Goal: Task Accomplishment & Management: Use online tool/utility

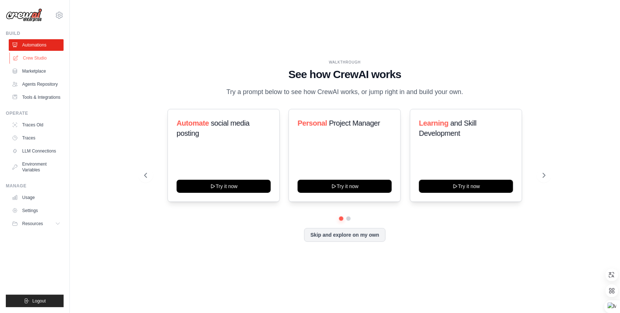
click at [36, 57] on link "Crew Studio" at bounding box center [36, 58] width 55 height 12
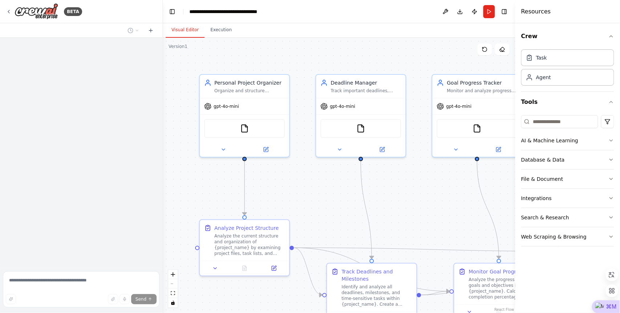
scroll to position [941, 0]
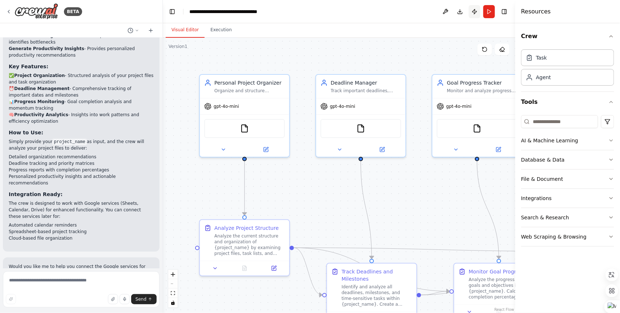
click at [473, 12] on button "Publish" at bounding box center [475, 11] width 12 height 13
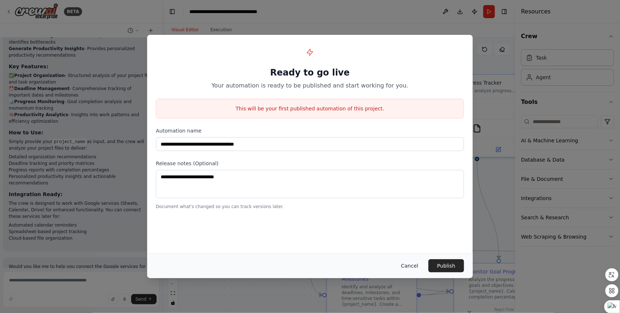
click at [414, 266] on button "Cancel" at bounding box center [410, 266] width 29 height 13
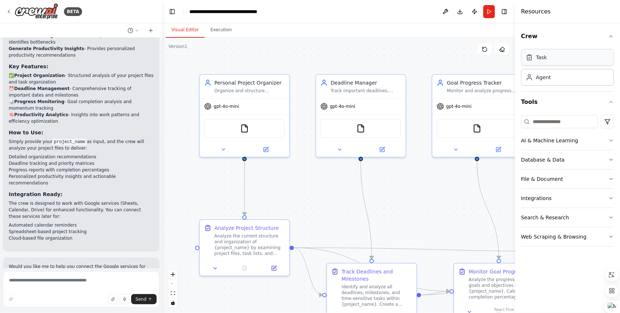
click at [552, 53] on div "Task" at bounding box center [567, 57] width 93 height 17
click at [545, 81] on div "Agent" at bounding box center [567, 77] width 93 height 17
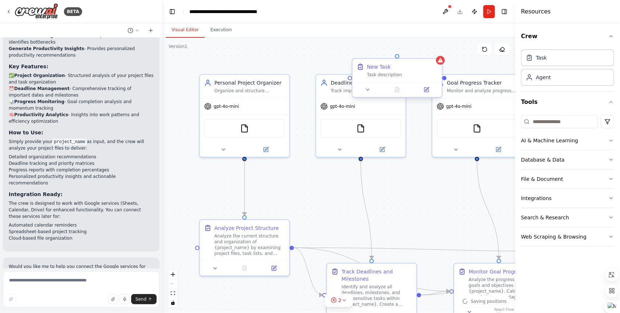
click at [422, 64] on div "New Task" at bounding box center [402, 66] width 71 height 7
click at [438, 53] on icon at bounding box center [436, 52] width 4 height 4
click at [420, 52] on button "Confirm" at bounding box center [416, 52] width 26 height 9
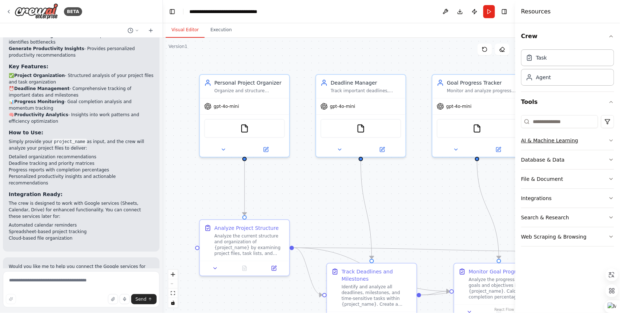
click at [557, 142] on div "AI & Machine Learning" at bounding box center [549, 140] width 57 height 7
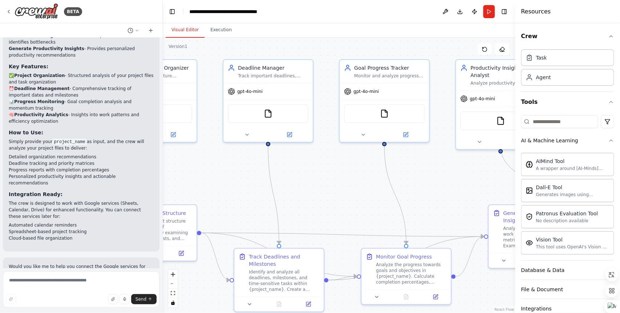
drag, startPoint x: 449, startPoint y: 204, endPoint x: 356, endPoint y: 189, distance: 93.9
click at [356, 189] on div ".deletable-edge-delete-btn { width: 20px; height: 20px; border: 0px solid #ffff…" at bounding box center [339, 176] width 353 height 276
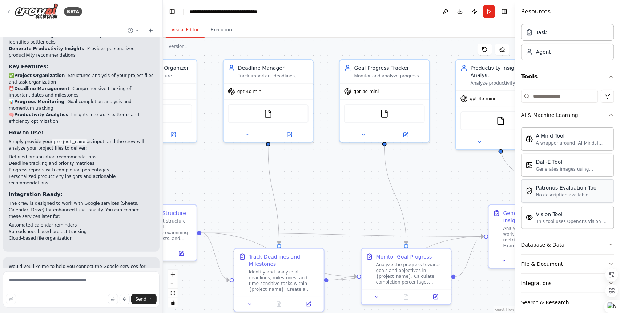
scroll to position [29, 0]
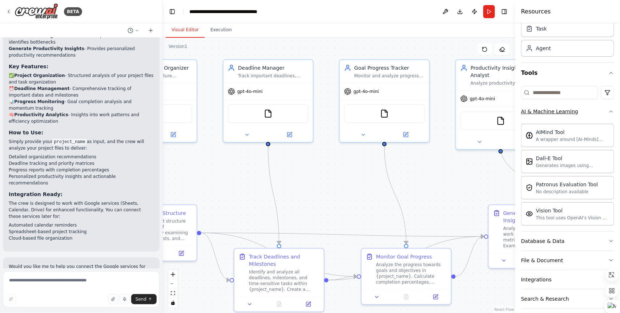
click at [613, 110] on icon "button" at bounding box center [612, 112] width 6 height 6
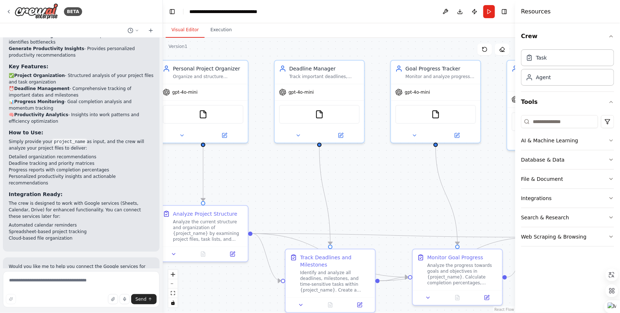
drag, startPoint x: 340, startPoint y: 164, endPoint x: 395, endPoint y: 165, distance: 54.5
click at [395, 165] on div ".deletable-edge-delete-btn { width: 20px; height: 20px; border: 0px solid #ffff…" at bounding box center [339, 176] width 353 height 276
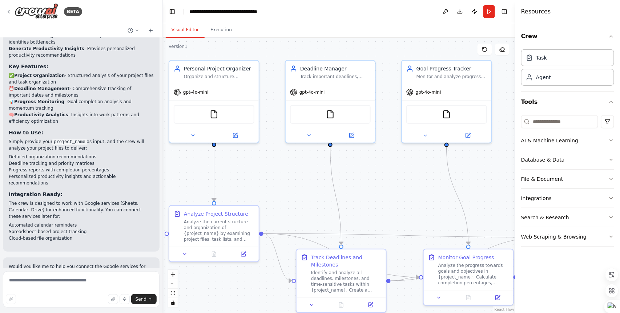
drag, startPoint x: 213, startPoint y: 160, endPoint x: 253, endPoint y: 149, distance: 41.9
click at [256, 159] on div ".deletable-edge-delete-btn { width: 20px; height: 20px; border: 0px solid #ffff…" at bounding box center [339, 176] width 353 height 276
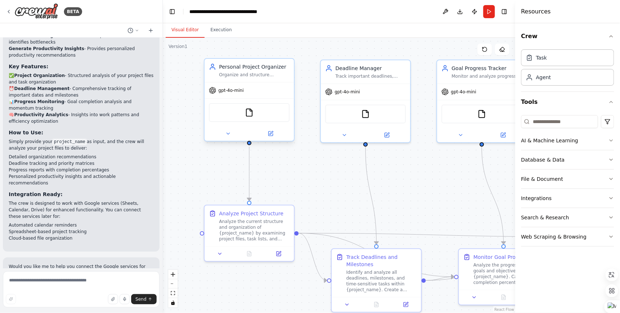
click at [231, 93] on div "gpt-4o-mini" at bounding box center [226, 90] width 35 height 7
click at [230, 95] on div "gpt-4o-mini" at bounding box center [249, 91] width 89 height 16
click at [545, 141] on div "AI & Machine Learning" at bounding box center [549, 140] width 57 height 7
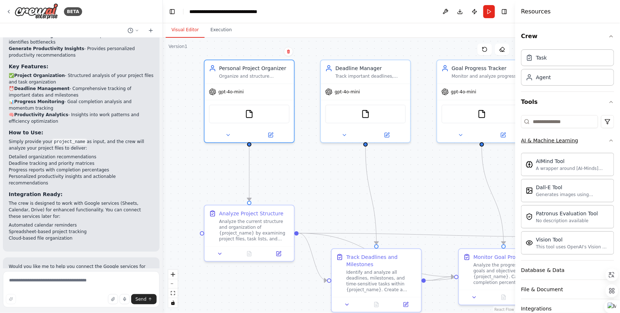
click at [545, 141] on div "AI & Machine Learning" at bounding box center [549, 140] width 57 height 7
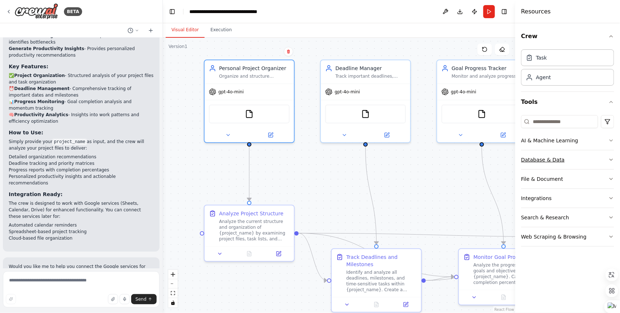
click at [548, 160] on div "Database & Data" at bounding box center [543, 159] width 44 height 7
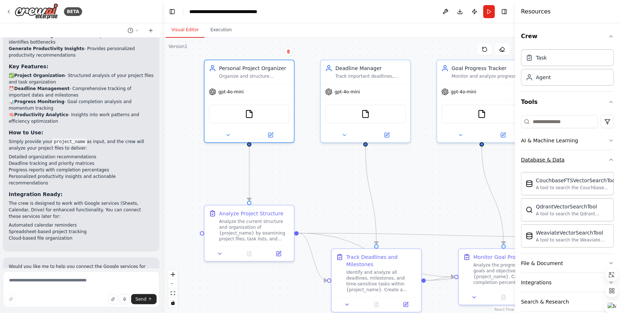
click at [548, 160] on div "Database & Data" at bounding box center [543, 159] width 44 height 7
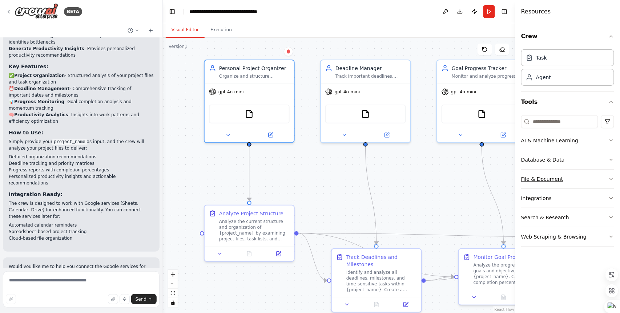
click at [545, 176] on div "File & Document" at bounding box center [542, 179] width 42 height 7
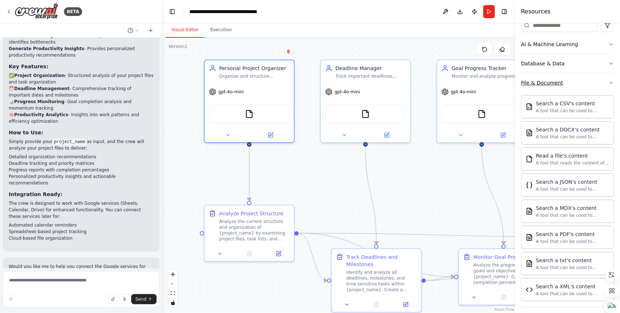
scroll to position [108, 0]
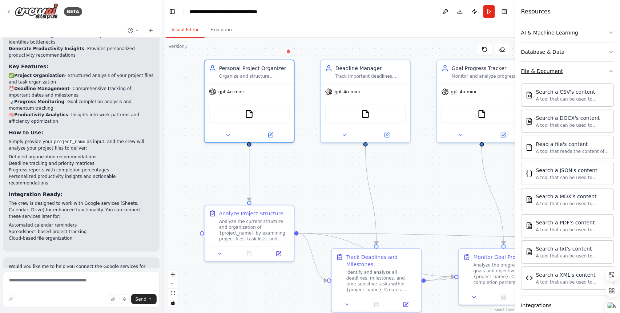
click at [547, 75] on button "File & Document" at bounding box center [567, 71] width 93 height 19
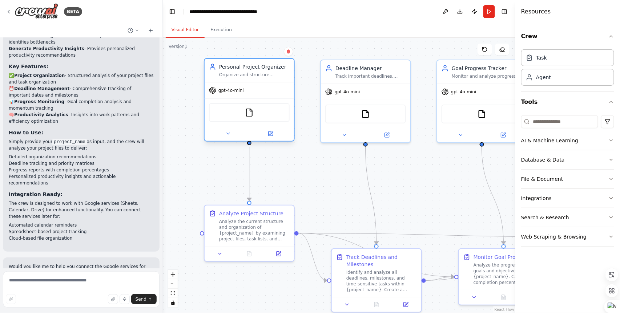
click at [249, 90] on div "gpt-4o-mini" at bounding box center [249, 91] width 89 height 16
click at [239, 83] on div "gpt-4o-mini" at bounding box center [249, 91] width 89 height 16
click at [235, 91] on span "gpt-4o-mini" at bounding box center [230, 91] width 25 height 6
click at [489, 13] on button "Run" at bounding box center [490, 11] width 12 height 13
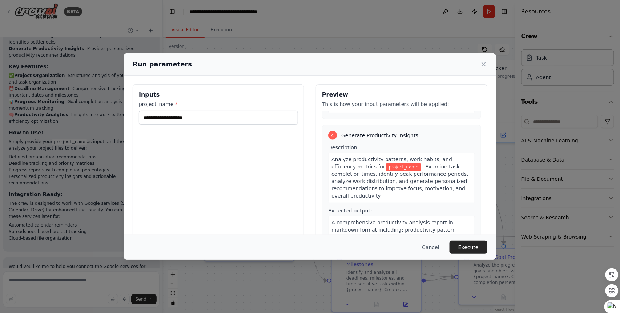
scroll to position [432, 0]
click at [194, 118] on input "project_name *" at bounding box center [218, 118] width 159 height 14
drag, startPoint x: 209, startPoint y: 119, endPoint x: 135, endPoint y: 117, distance: 74.2
click at [135, 117] on div "Inputs project_name *" at bounding box center [219, 170] width 172 height 172
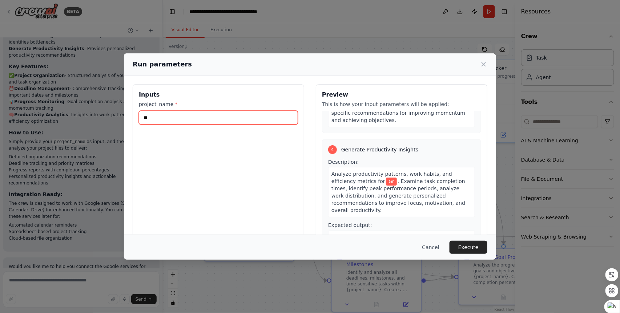
type input "*"
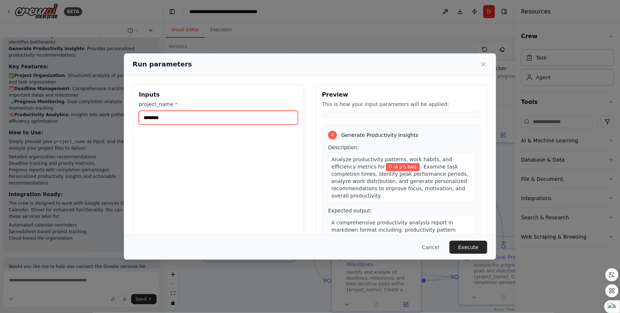
scroll to position [425, 0]
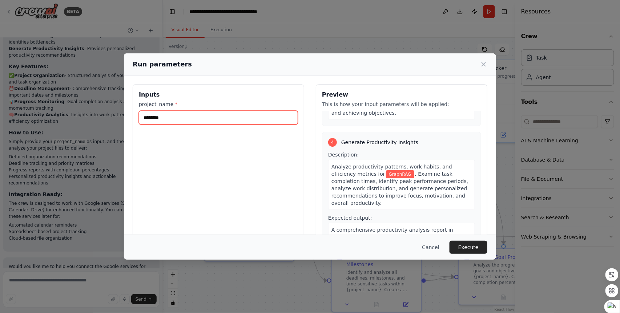
click at [146, 119] on input "********" at bounding box center [218, 118] width 159 height 14
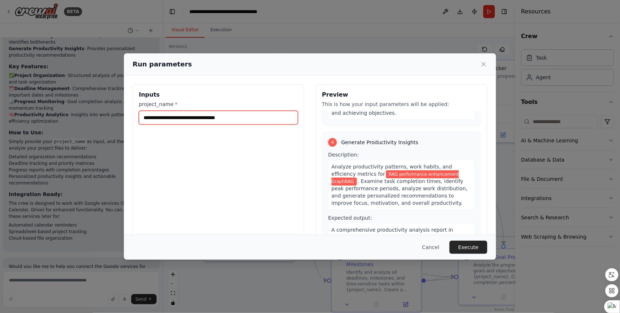
scroll to position [439, 0]
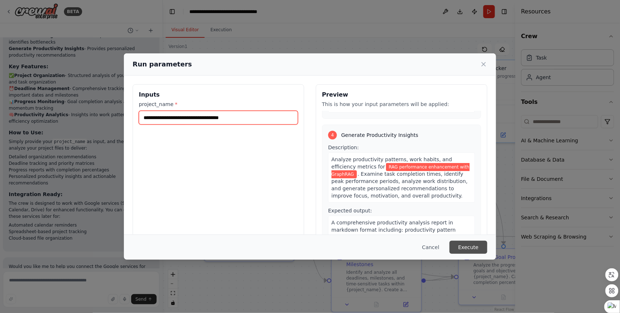
type input "**********"
click at [466, 250] on button "Execute" at bounding box center [469, 247] width 38 height 13
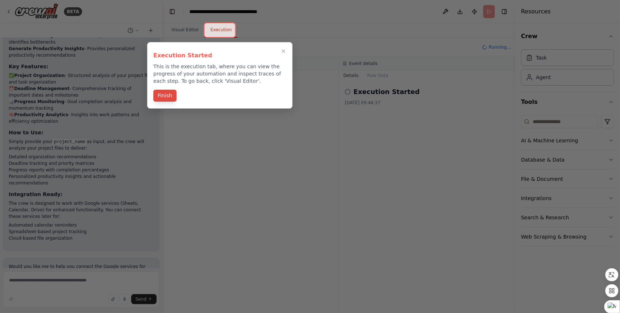
click at [167, 96] on button "Finish" at bounding box center [164, 96] width 23 height 12
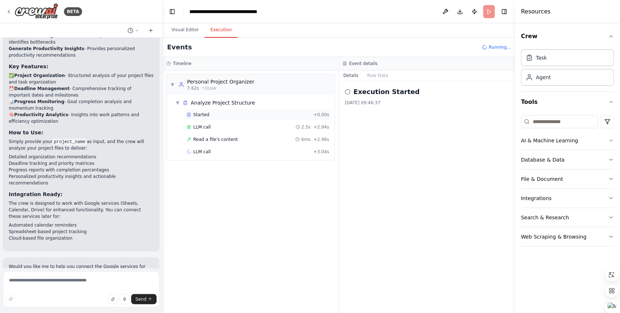
click at [252, 113] on div "Started" at bounding box center [249, 115] width 124 height 6
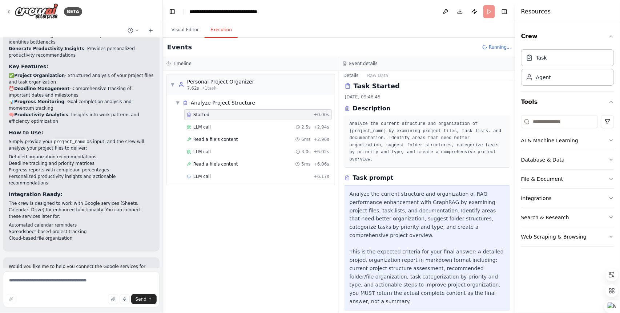
scroll to position [6, 0]
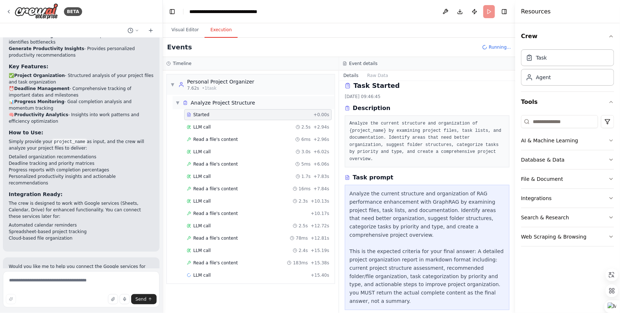
click at [204, 107] on div "▼ Analyze Project Structure" at bounding box center [254, 102] width 162 height 13
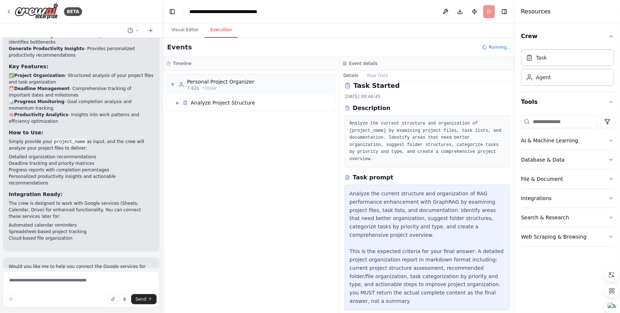
click at [204, 110] on div "▶ Analyze Project Structure" at bounding box center [251, 103] width 168 height 16
click at [203, 106] on span "Analyze Project Structure" at bounding box center [223, 102] width 64 height 7
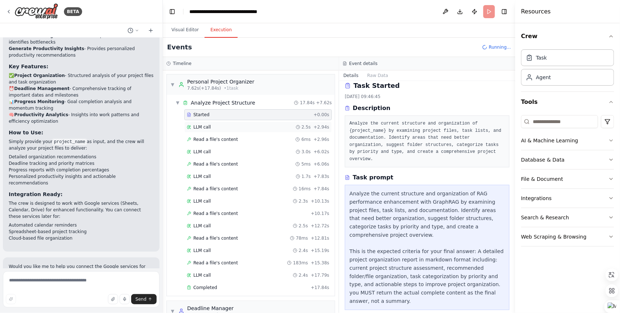
click at [204, 126] on span "LLM call" at bounding box center [201, 127] width 17 height 6
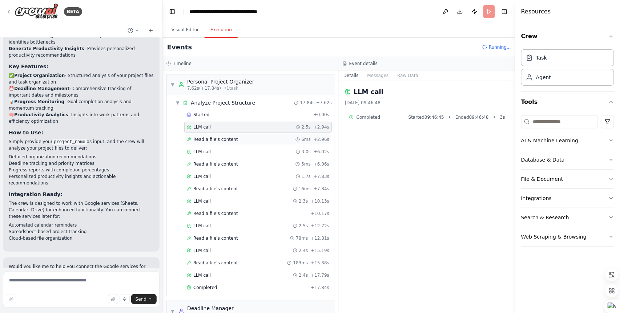
click at [206, 140] on span "Read a file's content" at bounding box center [215, 140] width 45 height 6
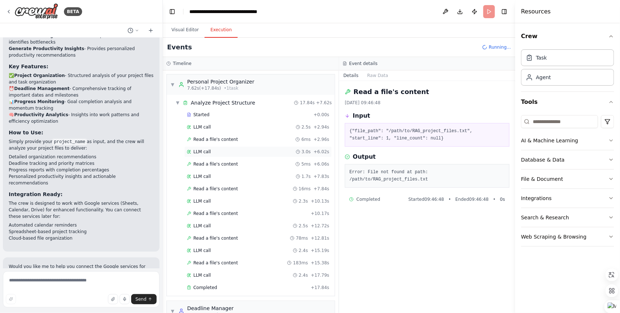
click at [211, 152] on div "LLM call 3.0s + 6.02s" at bounding box center [258, 152] width 143 height 6
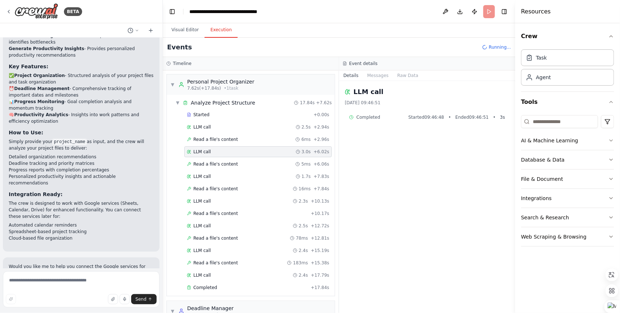
click at [212, 157] on div "LLM call 3.0s + 6.02s" at bounding box center [258, 152] width 148 height 11
click at [212, 164] on span "Read a file's content" at bounding box center [215, 164] width 45 height 6
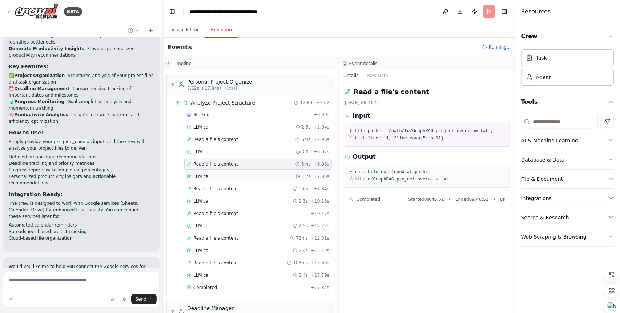
click at [208, 177] on span "LLM call" at bounding box center [201, 177] width 17 height 6
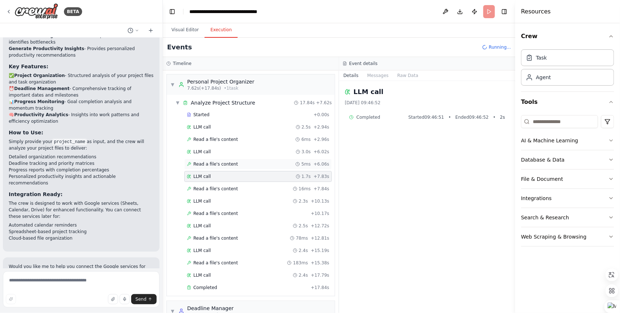
click at [210, 166] on span "Read a file's content" at bounding box center [215, 164] width 45 height 6
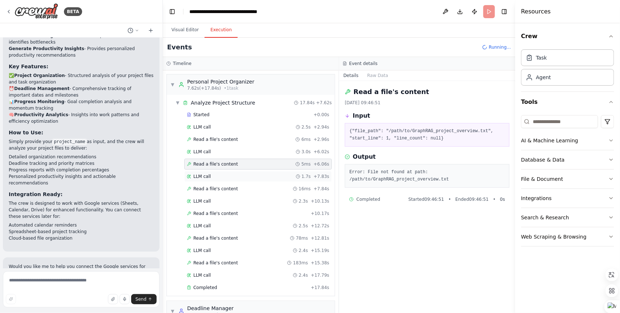
click at [210, 177] on span "LLM call" at bounding box center [201, 177] width 17 height 6
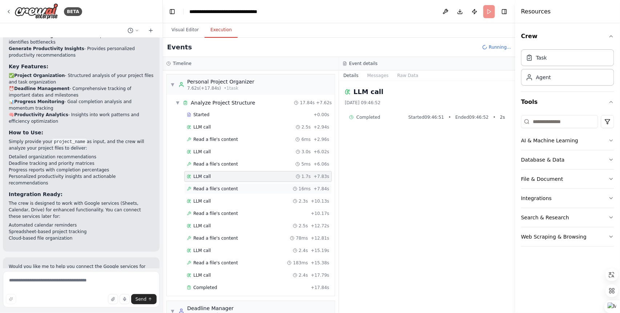
click at [209, 191] on span "Read a file's content" at bounding box center [215, 189] width 45 height 6
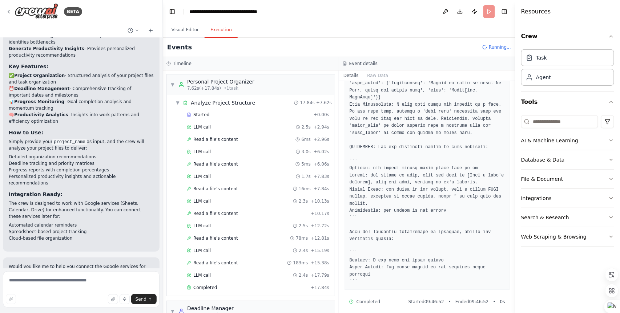
scroll to position [179, 0]
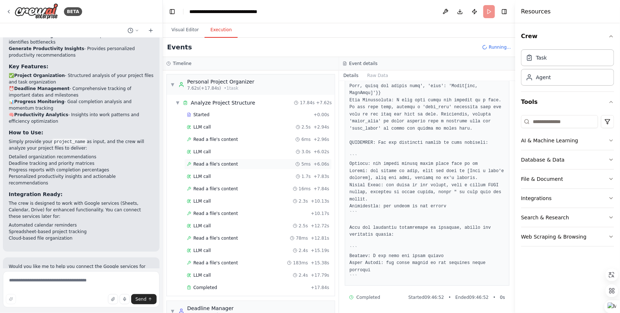
click at [219, 167] on span "Read a file's content" at bounding box center [215, 164] width 45 height 6
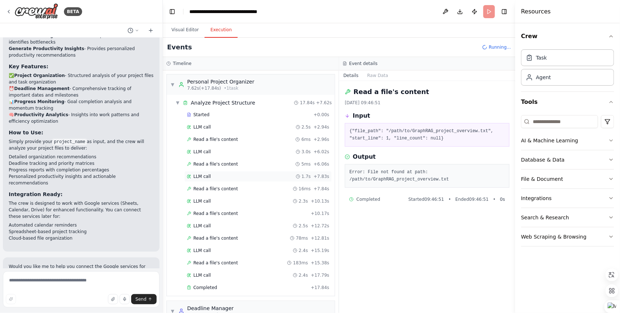
click at [209, 180] on div "LLM call 1.7s + 7.83s" at bounding box center [258, 176] width 148 height 11
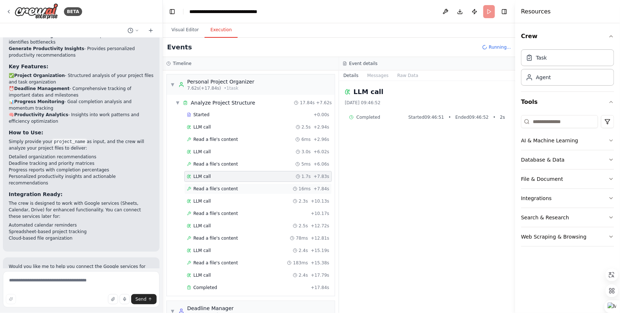
click at [208, 189] on span "Read a file's content" at bounding box center [215, 189] width 45 height 6
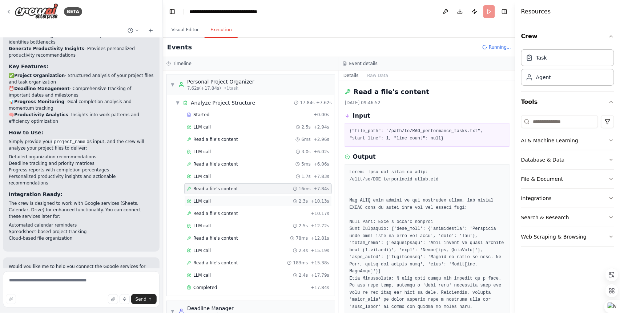
click at [207, 206] on div "LLM call 2.3s + 10.13s" at bounding box center [258, 201] width 148 height 11
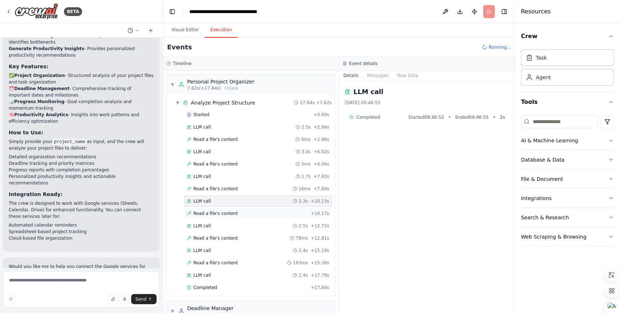
click at [207, 212] on span "Read a file's content" at bounding box center [215, 214] width 45 height 6
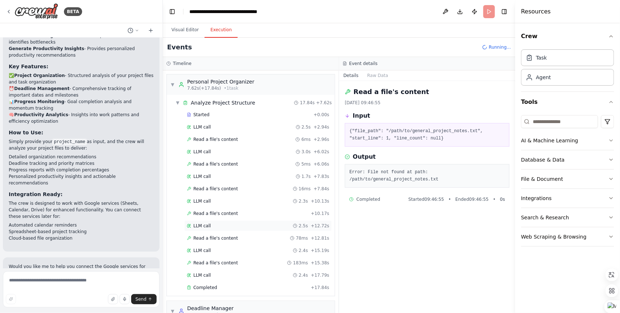
click at [208, 226] on span "LLM call" at bounding box center [201, 226] width 17 height 6
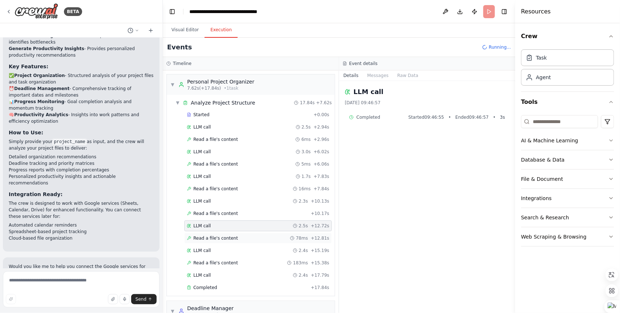
click at [208, 241] on span "Read a file's content" at bounding box center [215, 239] width 45 height 6
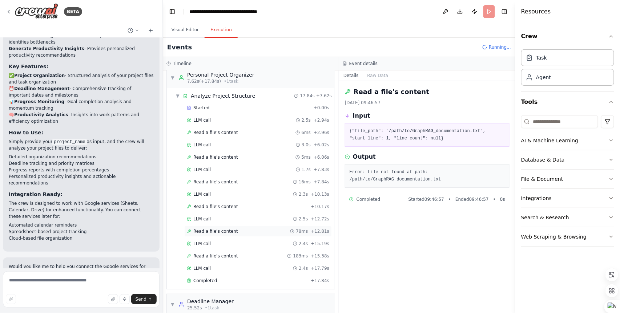
scroll to position [38, 0]
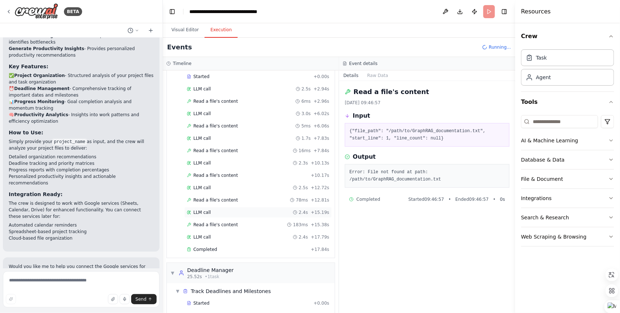
click at [208, 213] on span "LLM call" at bounding box center [201, 213] width 17 height 6
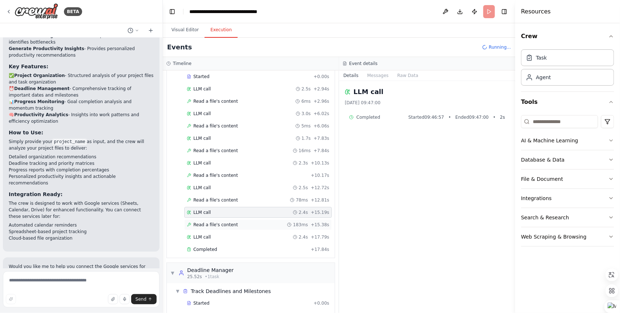
click at [208, 221] on div "Read a file's content 183ms + 15.38s" at bounding box center [258, 225] width 148 height 11
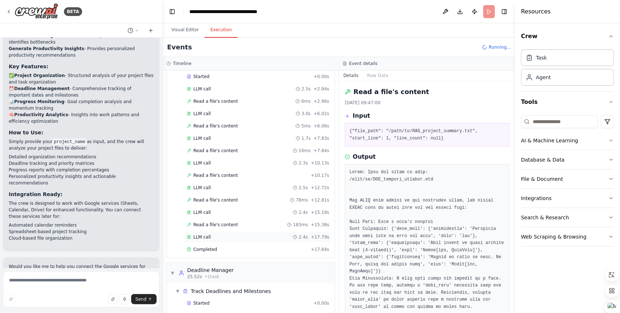
click at [210, 236] on div "LLM call 2.4s + 17.79s" at bounding box center [258, 237] width 143 height 6
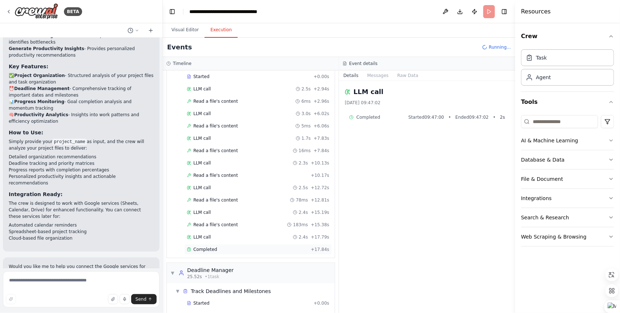
click at [211, 247] on span "Completed" at bounding box center [205, 250] width 24 height 6
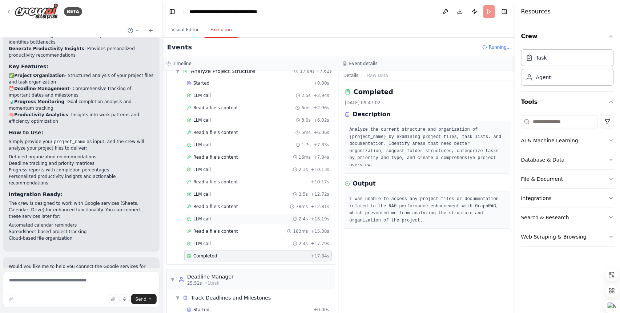
scroll to position [0, 0]
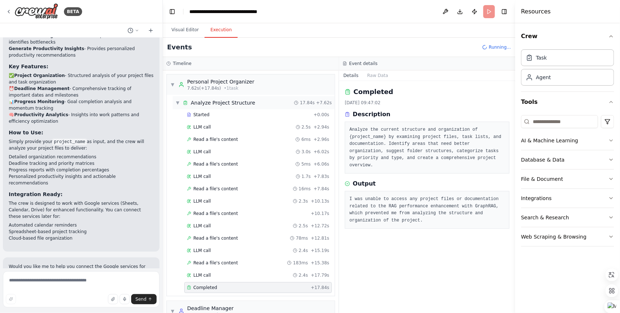
click at [193, 103] on span "Analyze Project Structure" at bounding box center [223, 102] width 64 height 7
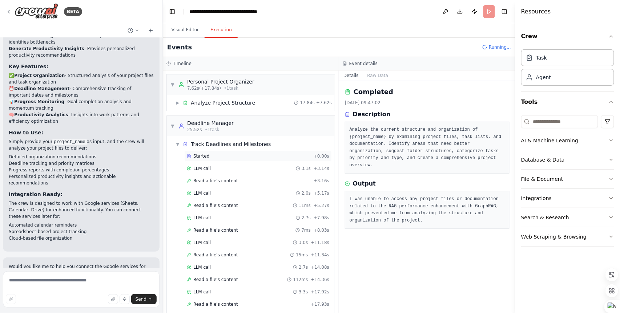
click at [208, 157] on span "Started" at bounding box center [201, 156] width 16 height 6
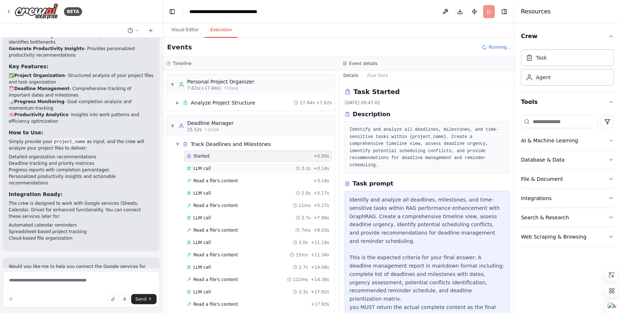
click at [211, 167] on div "LLM call 3.1s + 3.14s" at bounding box center [258, 169] width 143 height 6
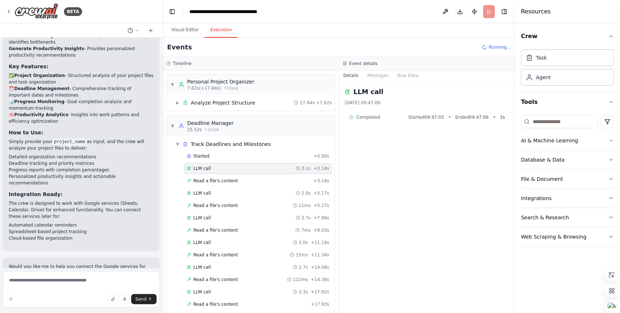
click at [212, 174] on div "LLM call 3.1s + 3.14s" at bounding box center [258, 168] width 148 height 11
click at [213, 181] on span "Read a file's content" at bounding box center [215, 181] width 45 height 6
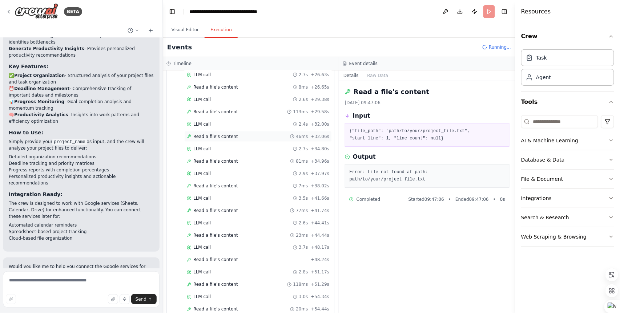
scroll to position [391, 0]
click at [223, 283] on span "Read a file's content" at bounding box center [215, 285] width 45 height 6
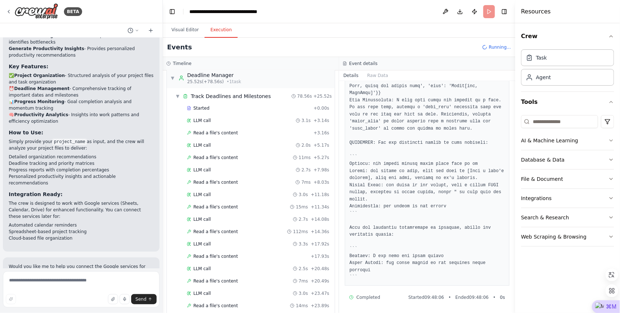
scroll to position [0, 0]
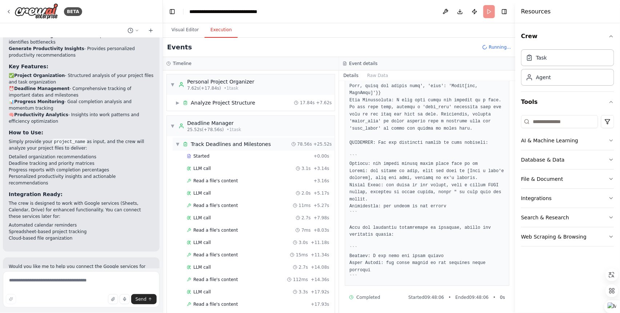
click at [178, 144] on span "▼" at bounding box center [178, 144] width 4 height 6
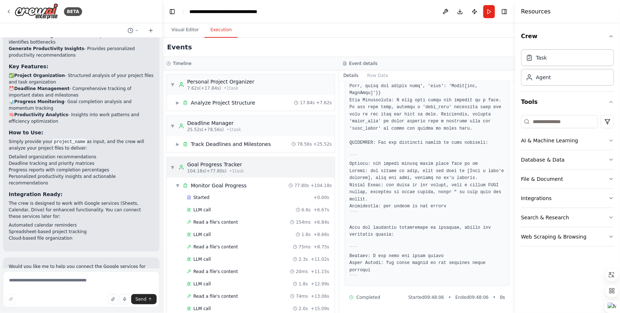
click at [174, 169] on span "▼" at bounding box center [173, 168] width 4 height 6
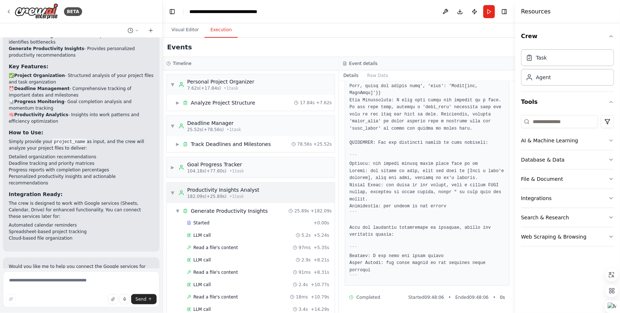
click at [172, 192] on span "▼" at bounding box center [173, 193] width 4 height 6
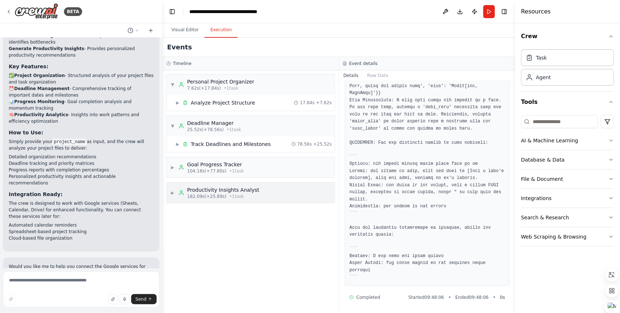
click at [172, 192] on span "▶" at bounding box center [173, 193] width 4 height 6
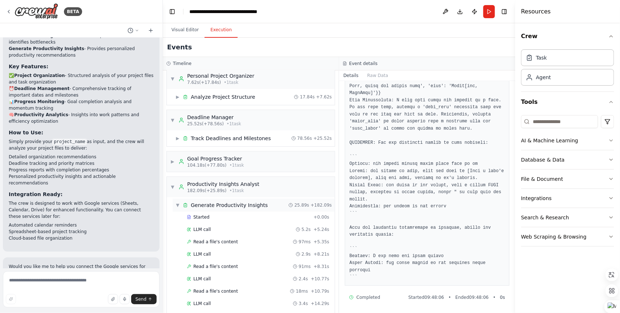
scroll to position [6, 0]
click at [172, 188] on span "▼" at bounding box center [173, 187] width 4 height 6
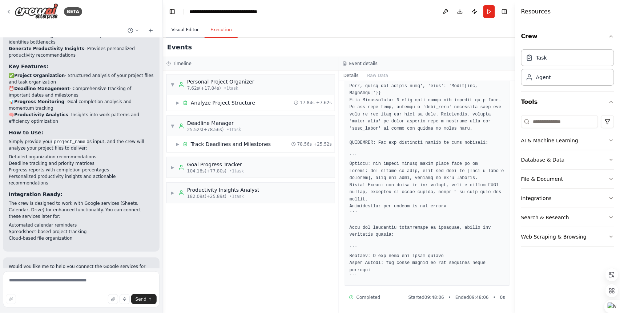
click at [186, 30] on button "Visual Editor" at bounding box center [185, 30] width 39 height 15
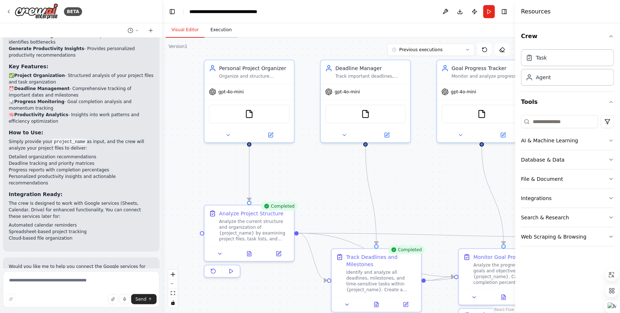
click at [217, 36] on button "Execution" at bounding box center [221, 30] width 33 height 15
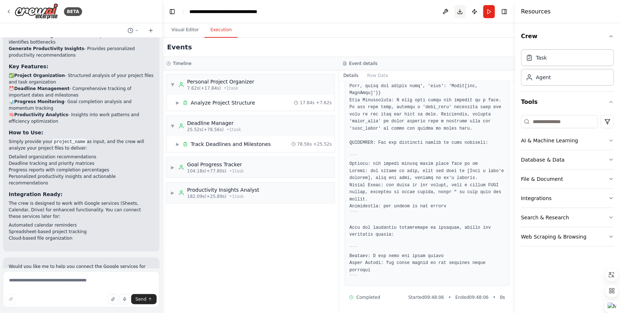
click at [462, 13] on button "Download" at bounding box center [460, 11] width 12 height 13
click at [445, 11] on button at bounding box center [446, 11] width 12 height 13
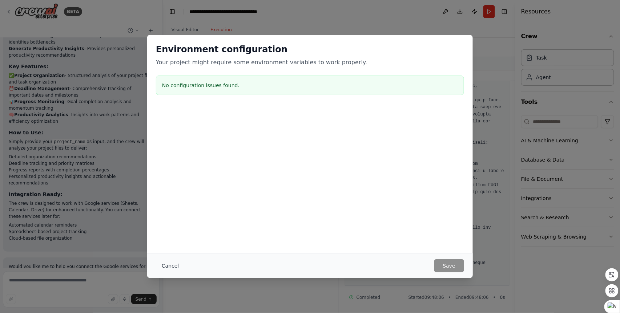
click at [177, 264] on button "Cancel" at bounding box center [170, 266] width 29 height 13
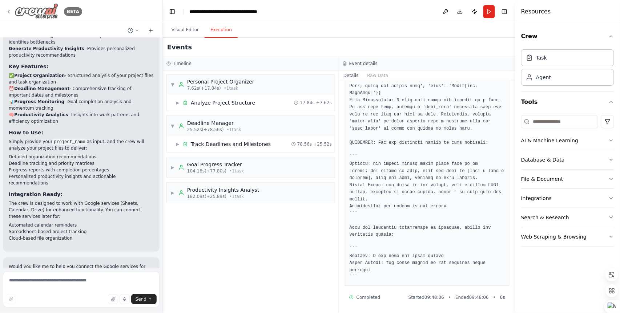
click at [7, 10] on icon at bounding box center [9, 12] width 6 height 6
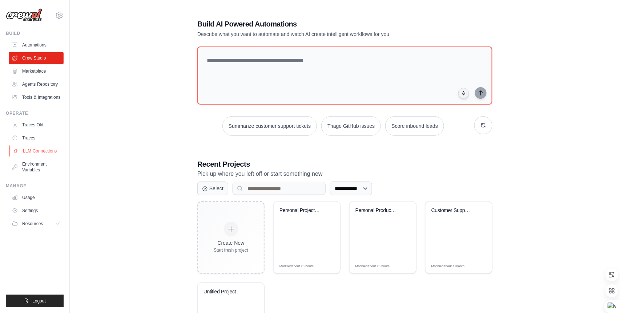
click at [34, 157] on link "LLM Connections" at bounding box center [36, 151] width 55 height 12
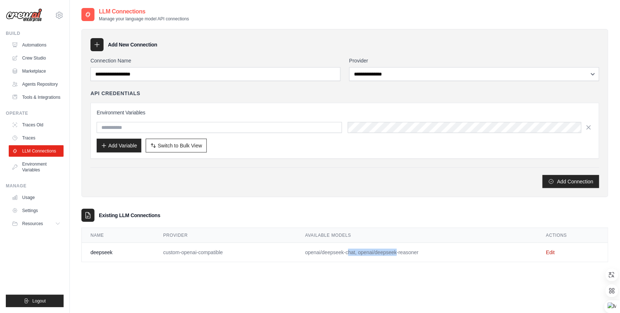
drag, startPoint x: 307, startPoint y: 253, endPoint x: 361, endPoint y: 253, distance: 53.4
click at [361, 253] on td "openai/deepseek-chat, openai/deepseek-reasoner" at bounding box center [417, 252] width 241 height 19
copy td "openai/deepseek-chat"
click at [312, 254] on td "openai/deepseek-chat, openai/deepseek-reasoner" at bounding box center [417, 252] width 241 height 19
drag, startPoint x: 308, startPoint y: 253, endPoint x: 360, endPoint y: 253, distance: 52.7
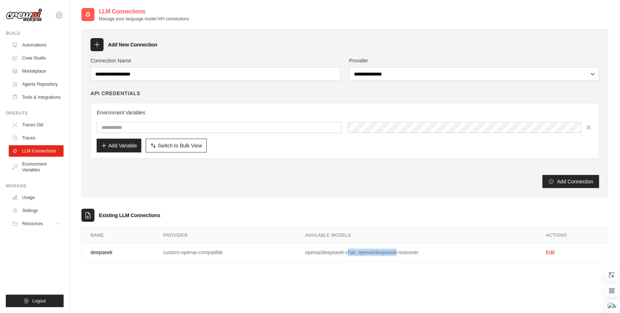
click at [360, 253] on td "openai/deepseek-chat, openai/deepseek-reasoner" at bounding box center [417, 252] width 241 height 19
copy td "openai/deepseek-chat"
click at [39, 47] on link "Automations" at bounding box center [36, 45] width 55 height 12
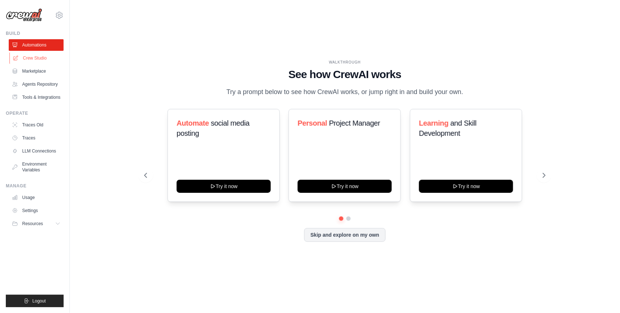
click at [53, 57] on link "Crew Studio" at bounding box center [36, 58] width 55 height 12
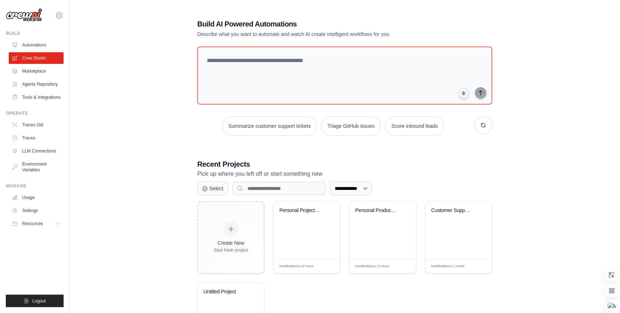
click at [42, 109] on ul "Build Automations Crew Studio Marketplace Agents Repository Resources Blog" at bounding box center [35, 169] width 58 height 277
click at [38, 103] on link "Tools & Integrations" at bounding box center [36, 98] width 55 height 12
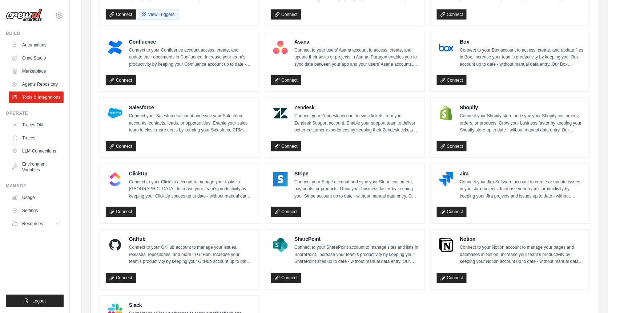
scroll to position [340, 0]
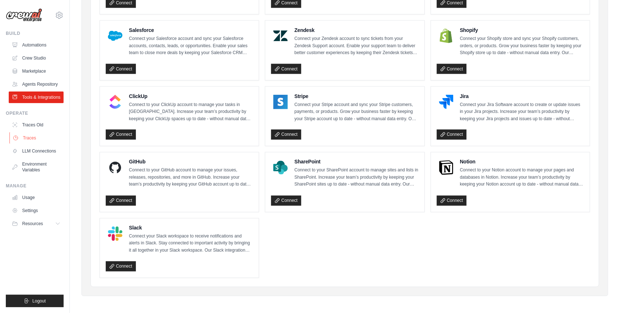
click at [49, 144] on link "Traces" at bounding box center [36, 138] width 55 height 12
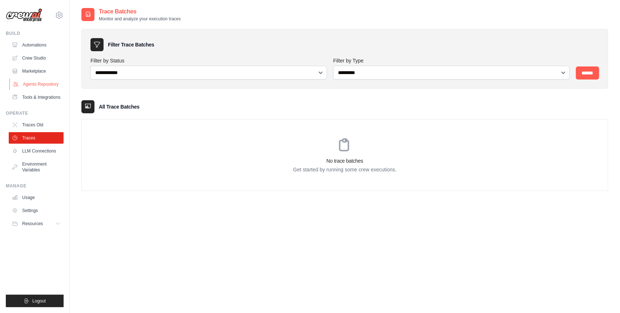
click at [40, 85] on link "Agents Repository" at bounding box center [36, 85] width 55 height 12
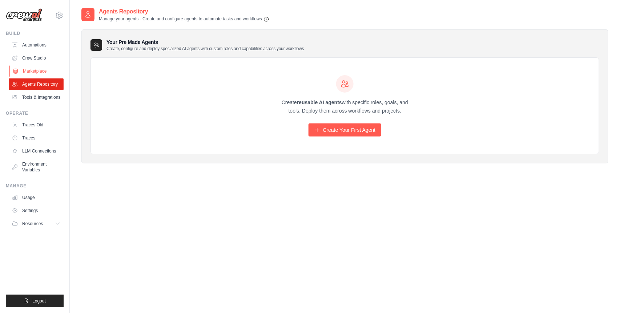
click at [33, 70] on link "Marketplace" at bounding box center [36, 71] width 55 height 12
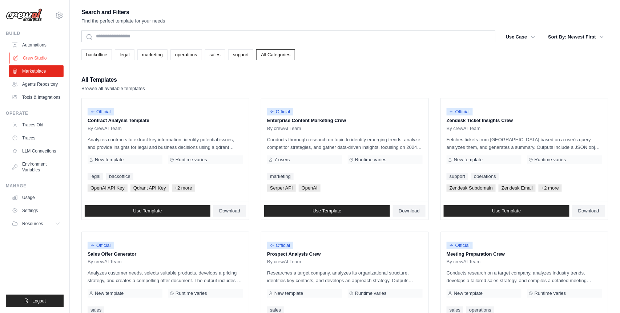
click at [38, 60] on link "Crew Studio" at bounding box center [36, 58] width 55 height 12
